Goal: Ask a question

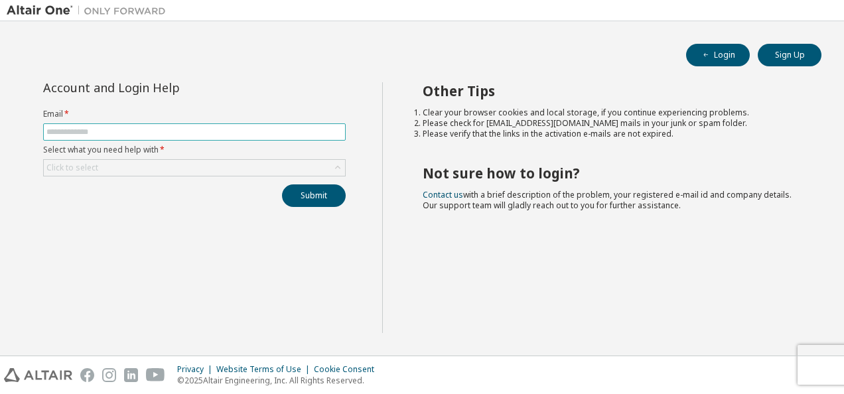
click at [269, 125] on span at bounding box center [194, 131] width 303 height 17
click at [268, 129] on input "text" at bounding box center [194, 132] width 296 height 11
type input "**********"
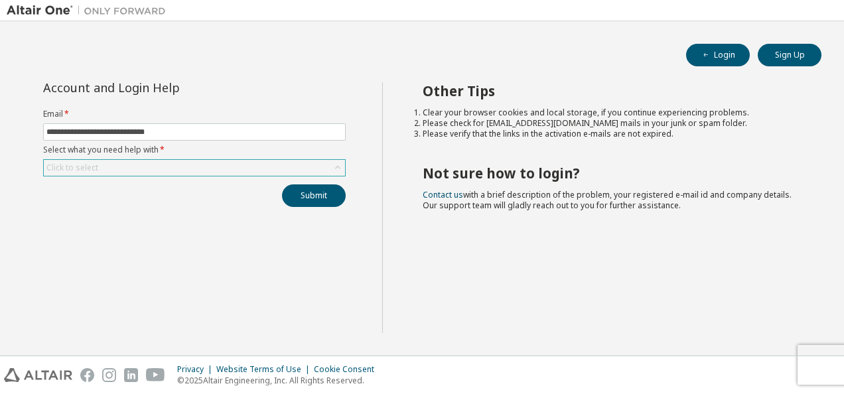
click at [142, 166] on div "Click to select" at bounding box center [194, 168] width 301 height 16
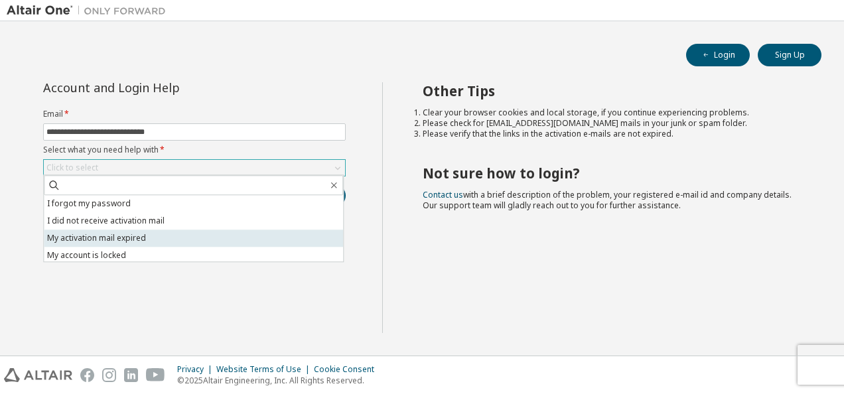
scroll to position [37, 0]
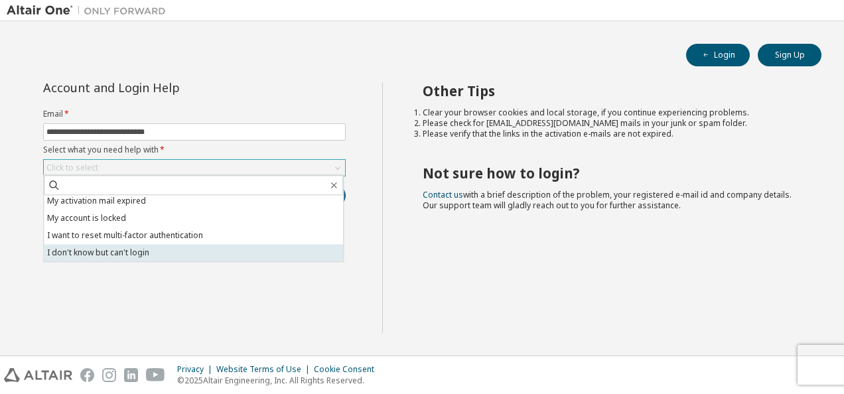
click at [153, 252] on li "I don't know but can't login" at bounding box center [193, 252] width 299 height 17
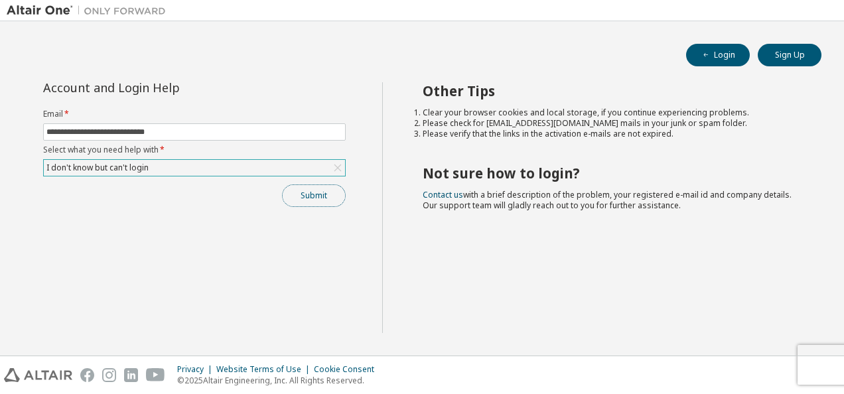
click at [315, 194] on button "Submit" at bounding box center [314, 195] width 64 height 23
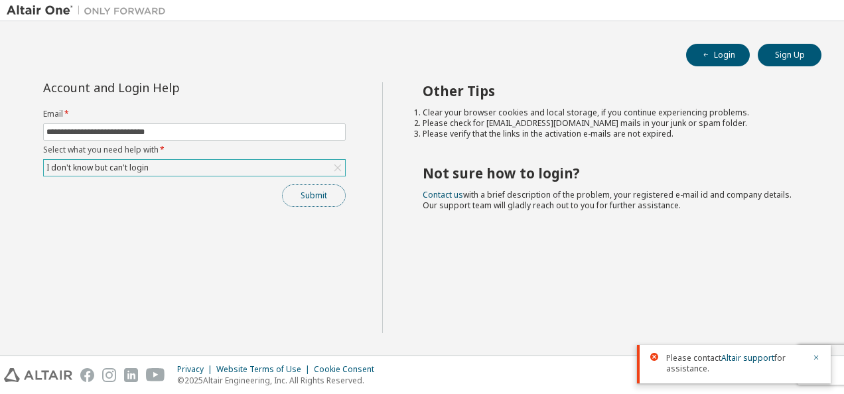
click at [311, 188] on button "Submit" at bounding box center [314, 195] width 64 height 23
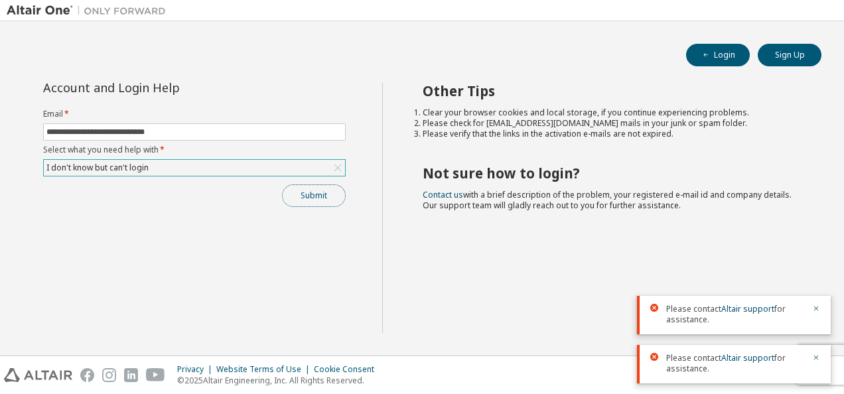
click at [318, 202] on button "Submit" at bounding box center [314, 195] width 64 height 23
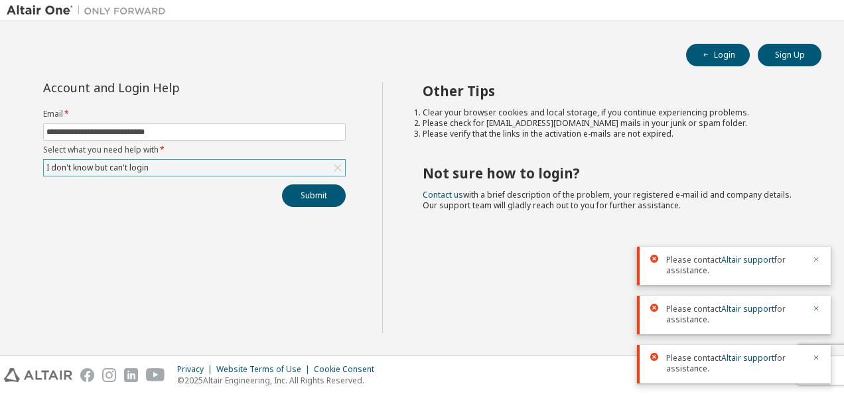
click at [819, 261] on icon "button" at bounding box center [816, 259] width 8 height 8
click at [812, 307] on div at bounding box center [812, 314] width 16 height 21
click at [815, 358] on icon "button" at bounding box center [816, 358] width 5 height 5
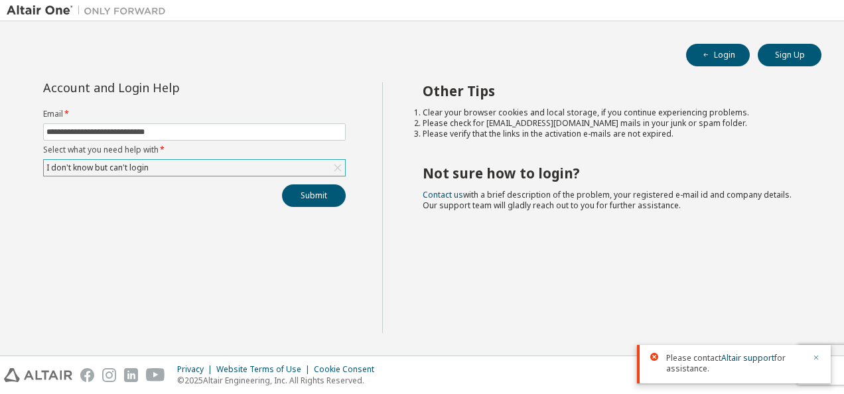
click at [813, 358] on icon "button" at bounding box center [816, 358] width 8 height 8
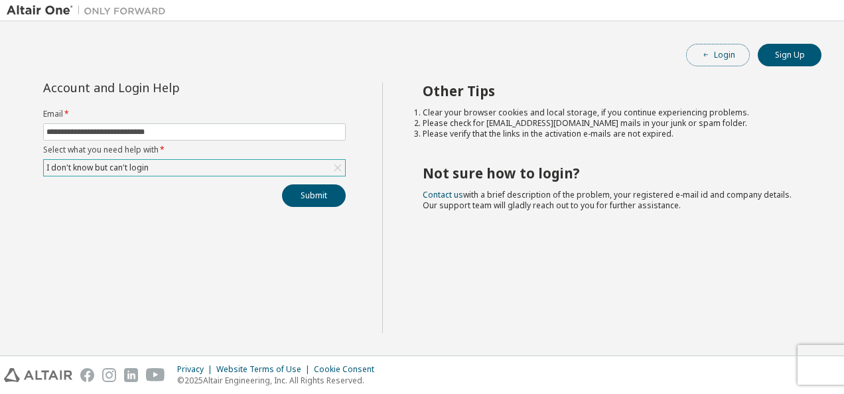
click at [738, 54] on button "Login" at bounding box center [718, 55] width 64 height 23
